Goal: Task Accomplishment & Management: Use online tool/utility

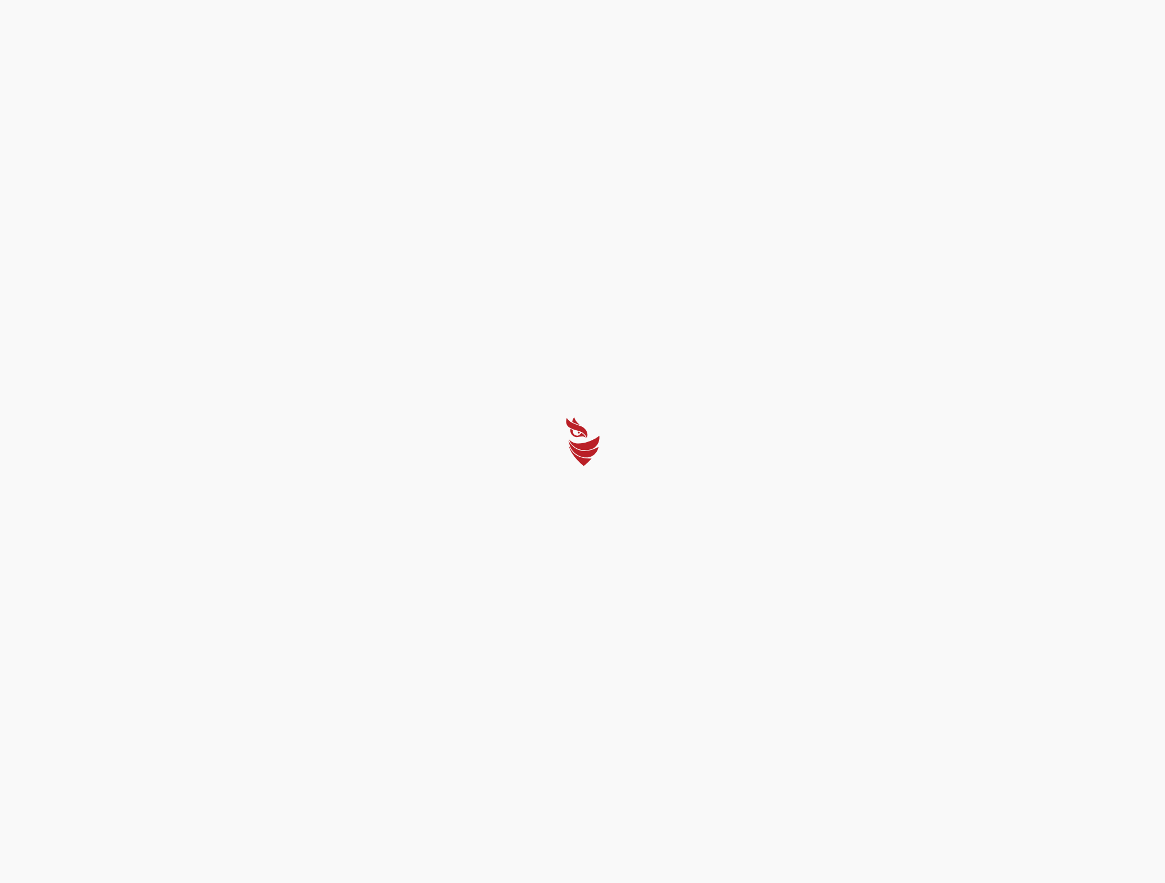
select select "English"
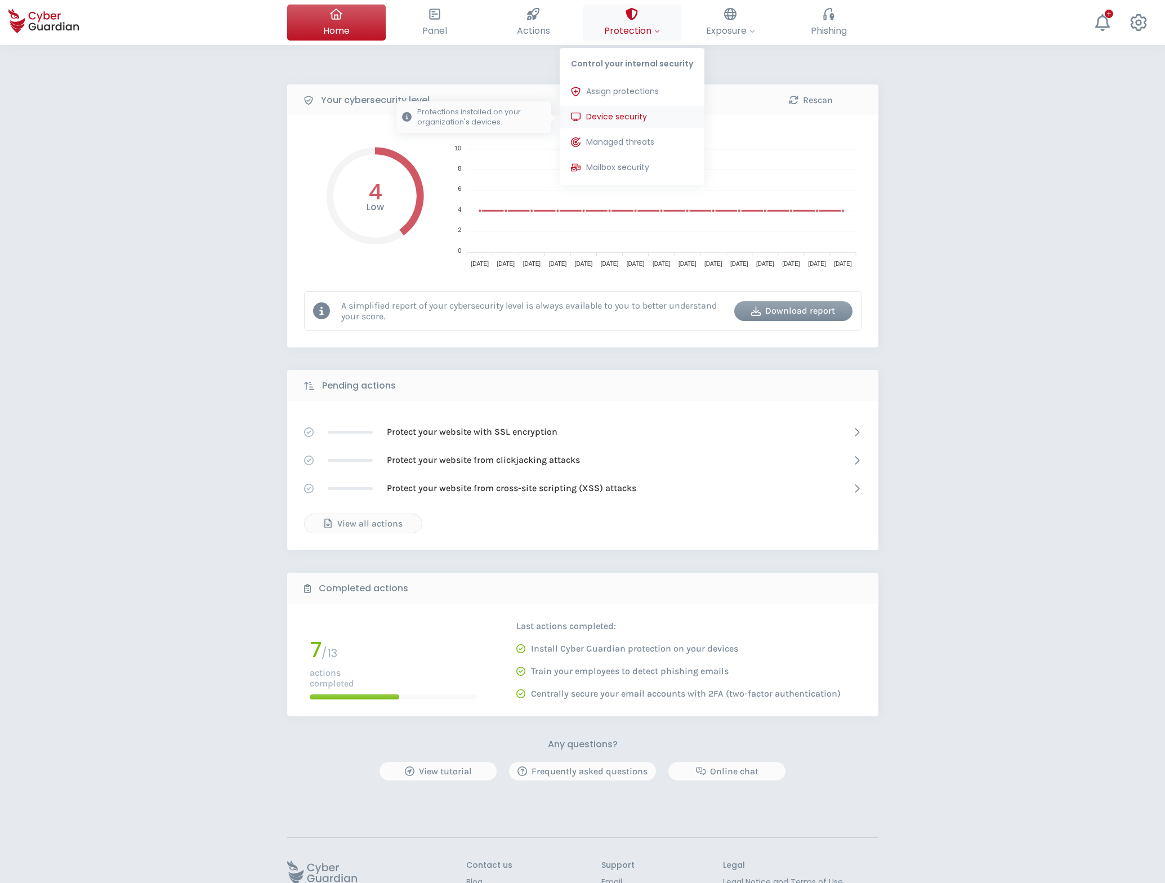
click at [626, 120] on span "Device security" at bounding box center [616, 117] width 61 height 12
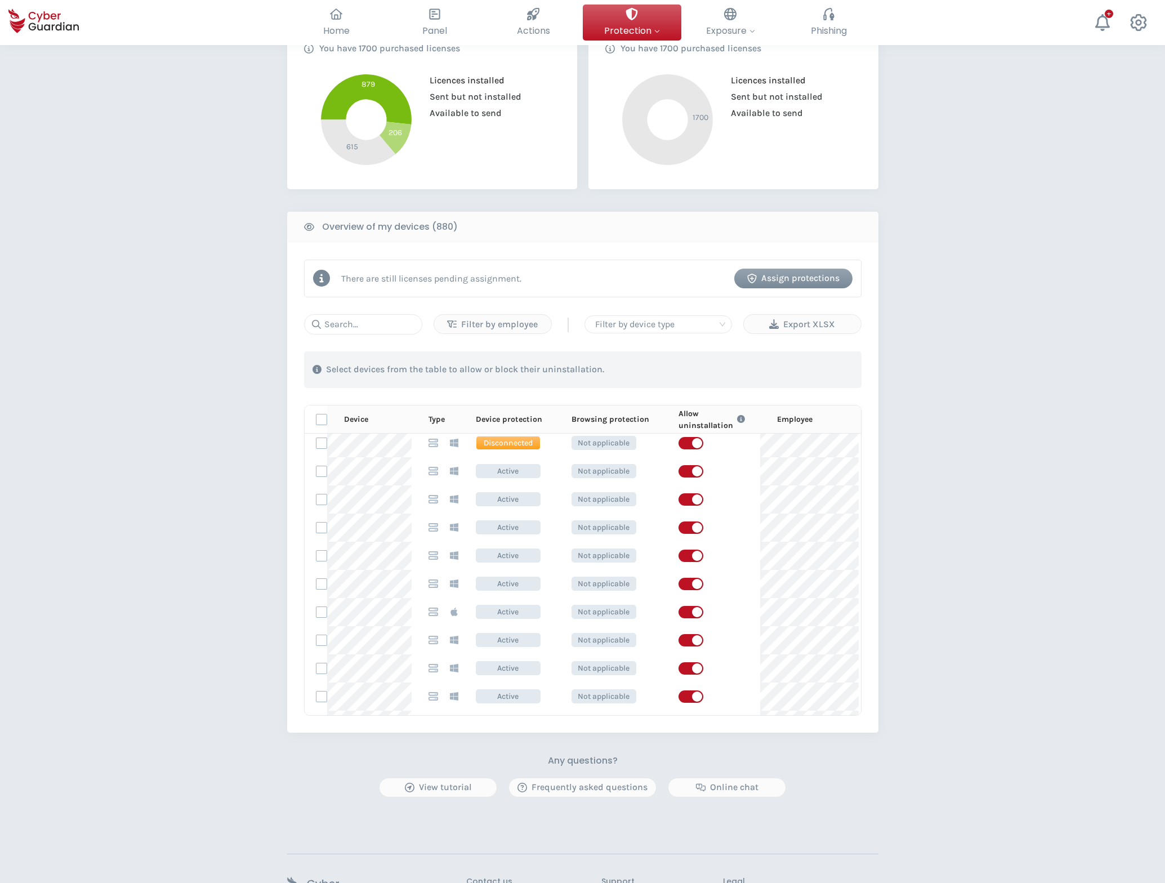
scroll to position [373, 0]
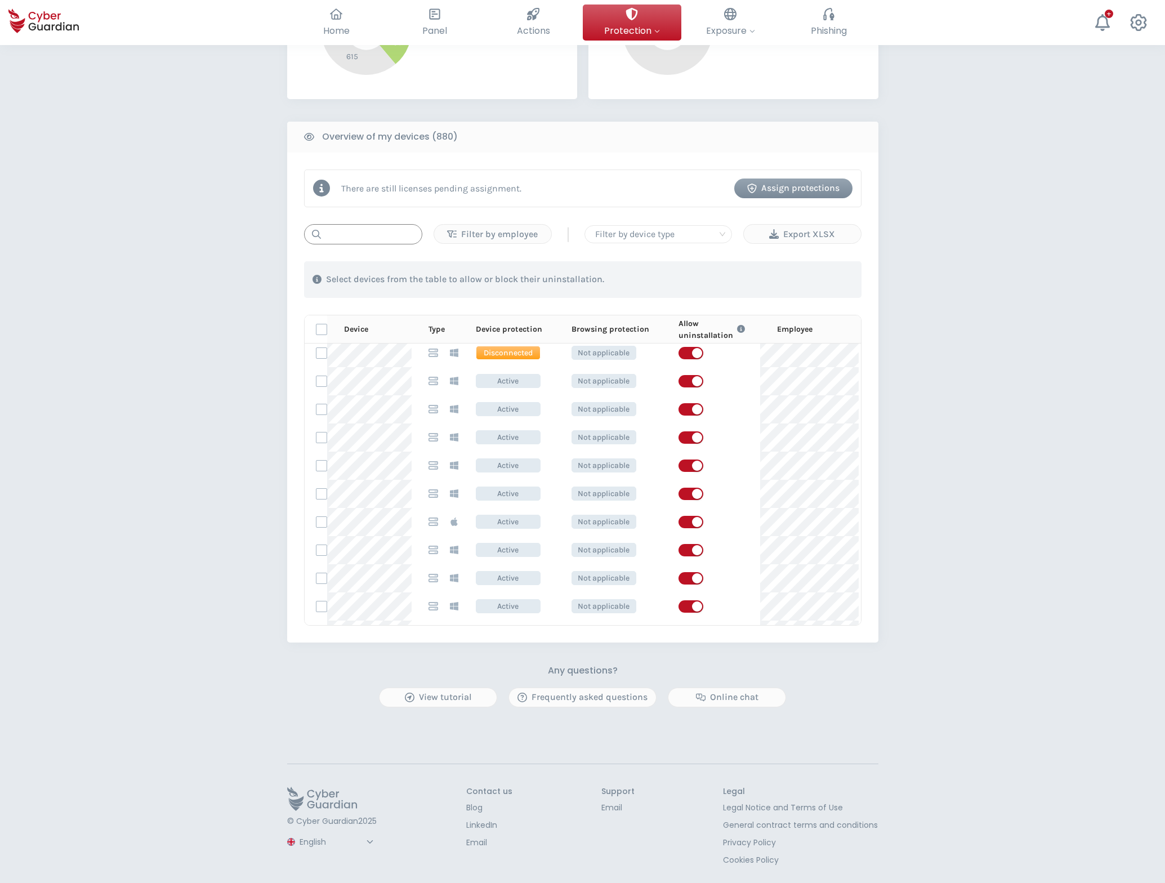
click at [339, 231] on input "text" at bounding box center [363, 234] width 118 height 20
click at [657, 236] on div at bounding box center [658, 234] width 135 height 16
click at [526, 231] on div "Filter by employee" at bounding box center [493, 234] width 100 height 14
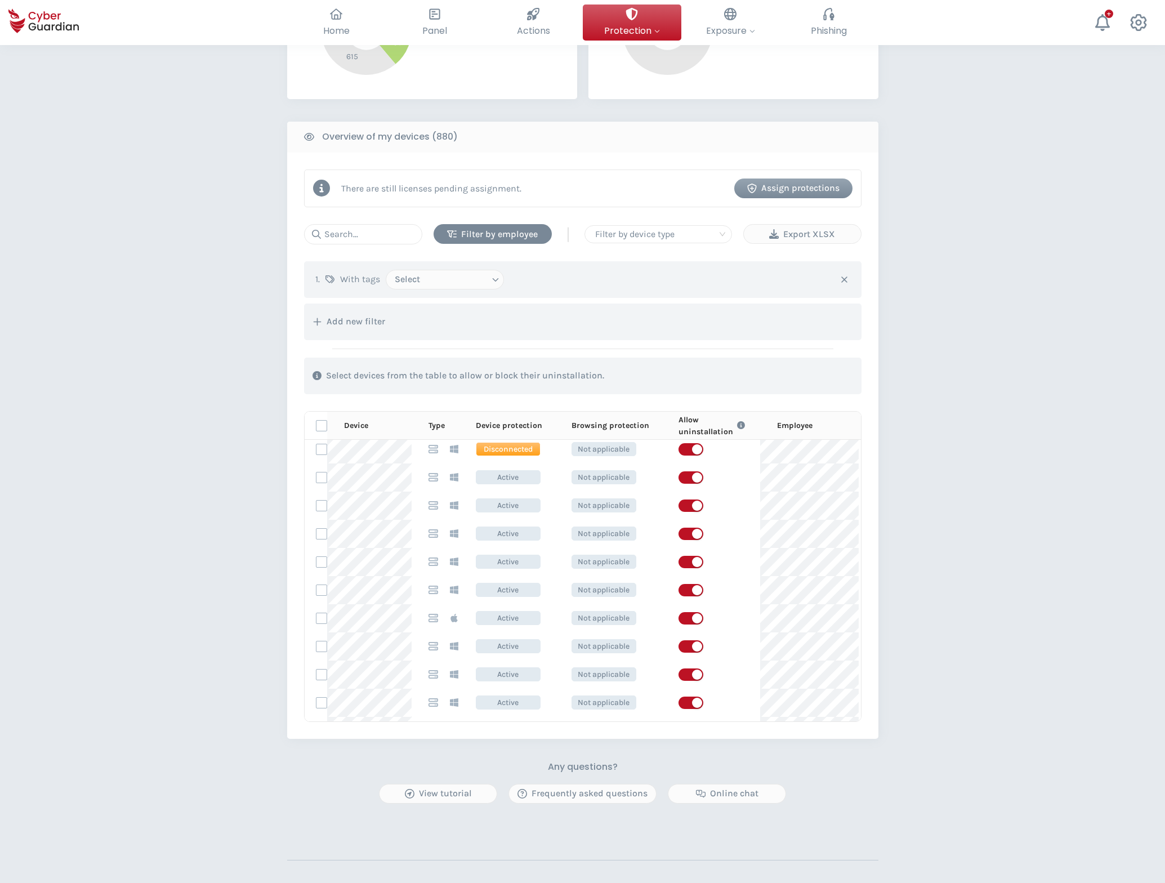
click at [472, 283] on select "Select Administrator Employee No tags INA ITSec" at bounding box center [445, 280] width 118 height 20
select select "Employee"
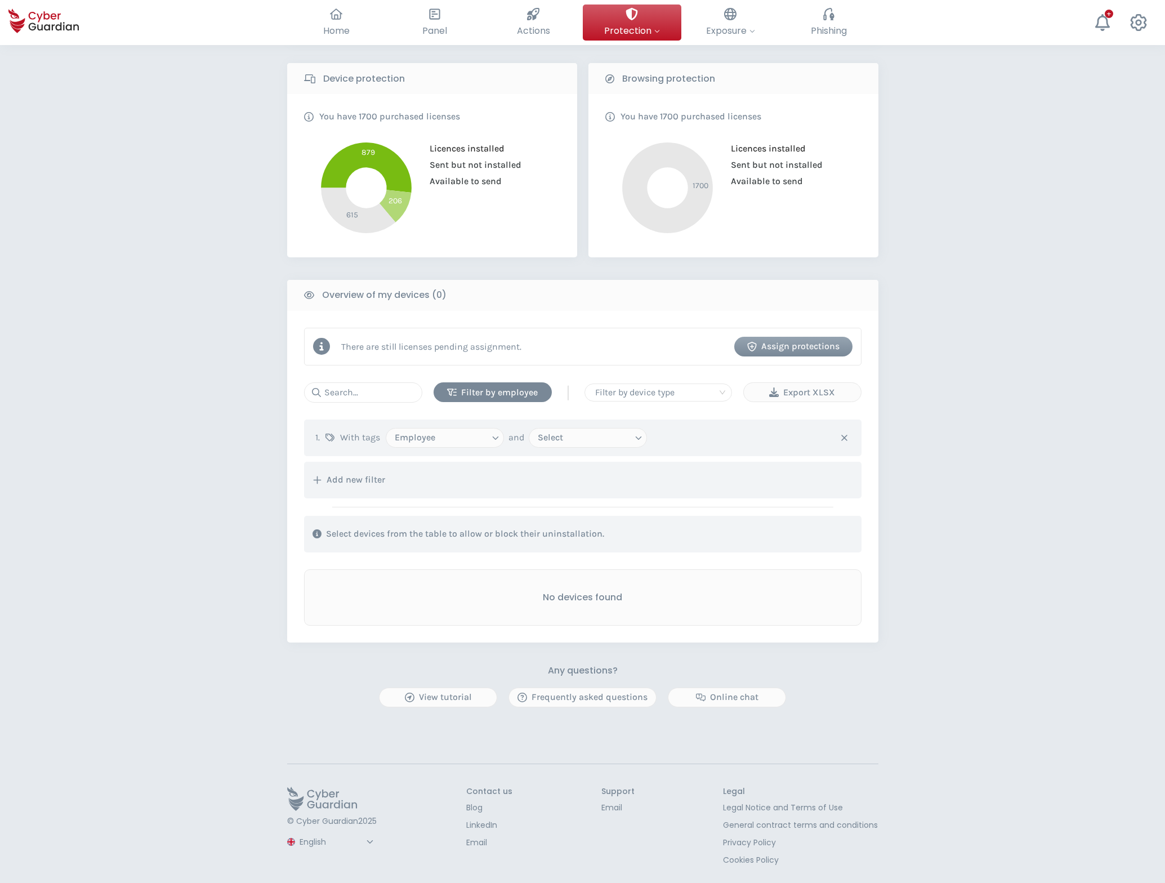
click at [560, 439] on select "Select Administrator No tags INA ITSec" at bounding box center [588, 438] width 118 height 20
select select "ITSec"
select select
click at [601, 443] on select "ITSec Administrator No tags INA" at bounding box center [588, 438] width 118 height 20
click at [845, 437] on icon "button" at bounding box center [844, 438] width 10 height 10
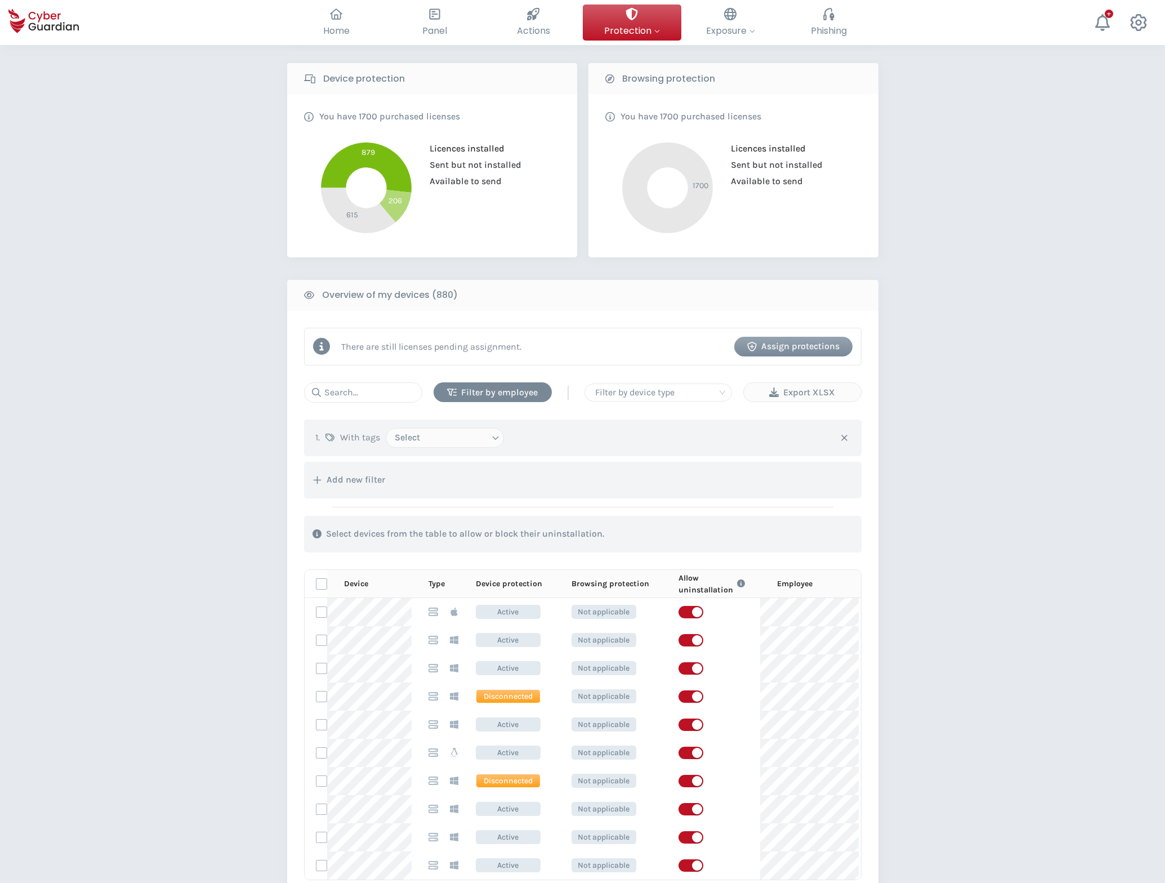
click at [443, 586] on div "Type" at bounding box center [443, 584] width 30 height 12
click at [357, 584] on div "Device" at bounding box center [378, 584] width 68 height 12
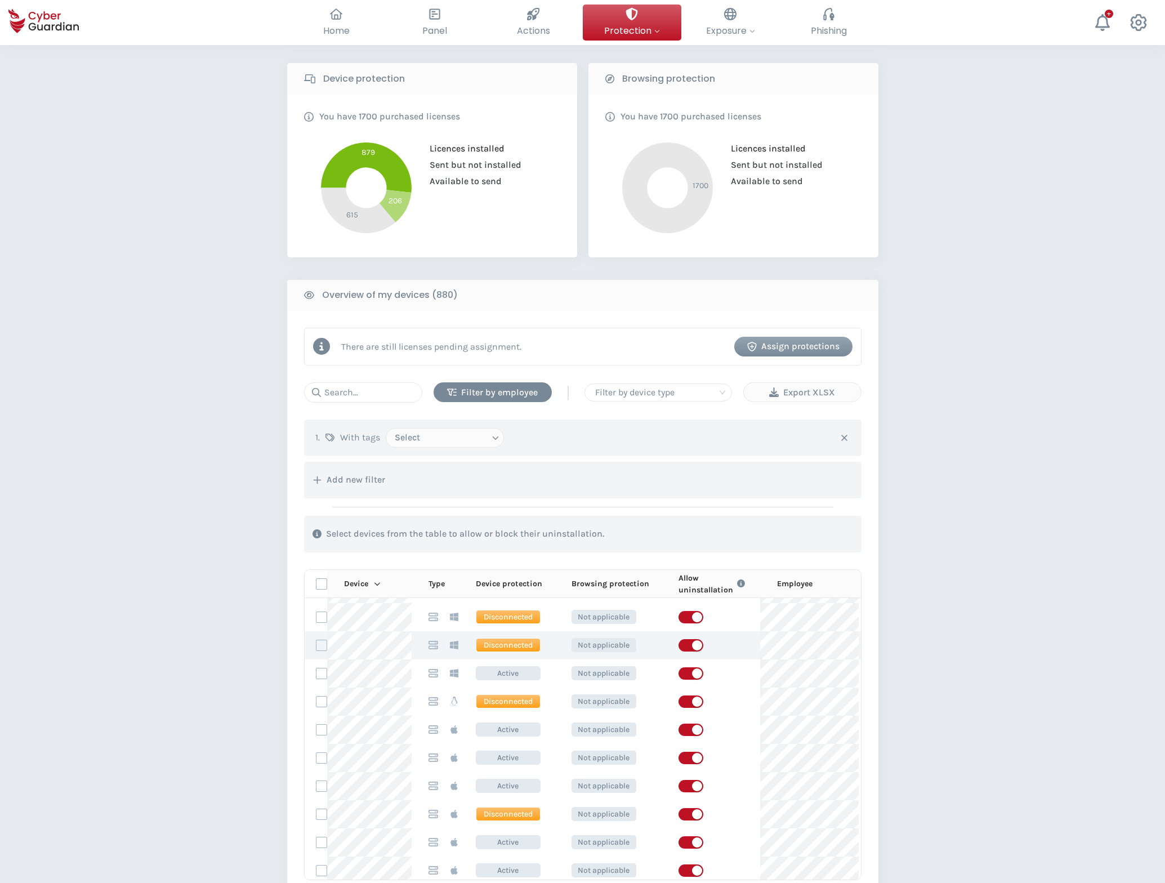
scroll to position [0, 0]
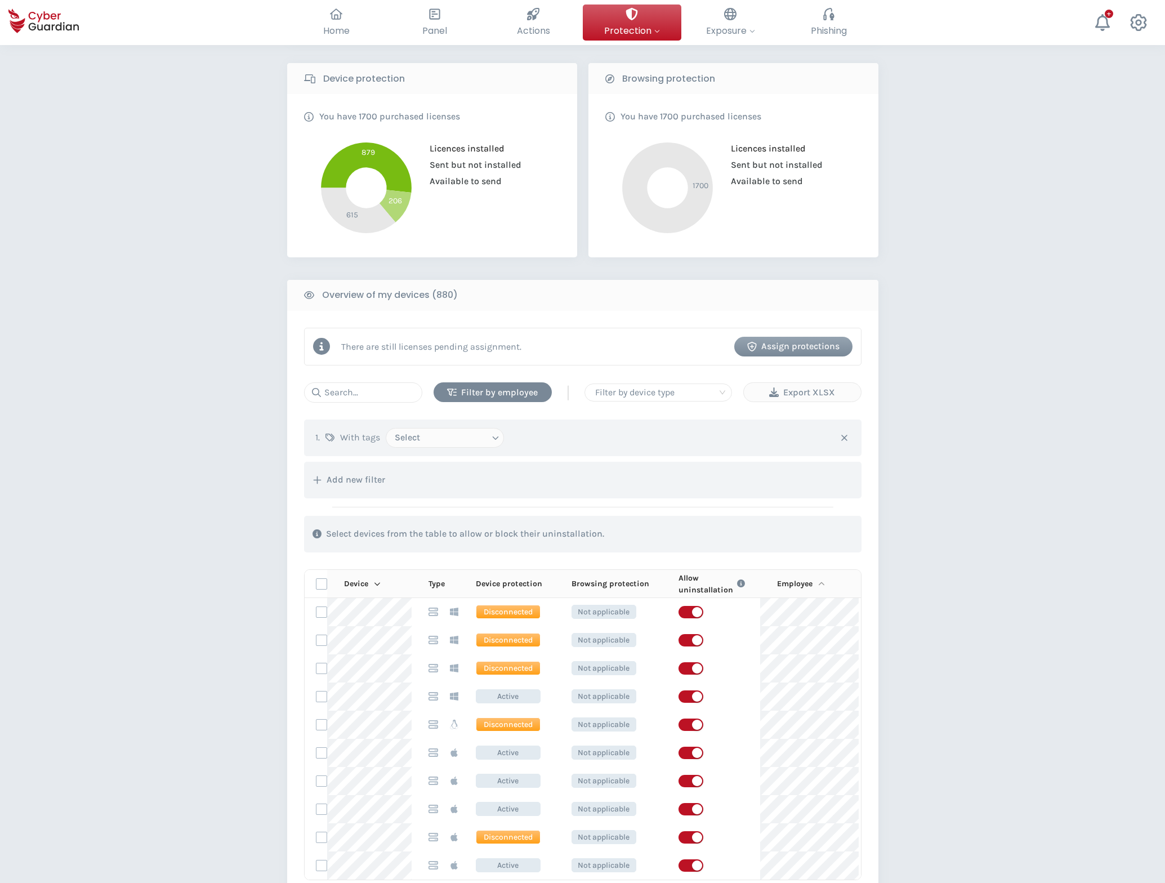
click at [791, 584] on div "Employee" at bounding box center [818, 584] width 82 height 12
click at [176, 565] on div "PROTECTION > Device security How does it work? Add employees Install the protec…" at bounding box center [582, 483] width 1165 height 1307
